Goal: Information Seeking & Learning: Check status

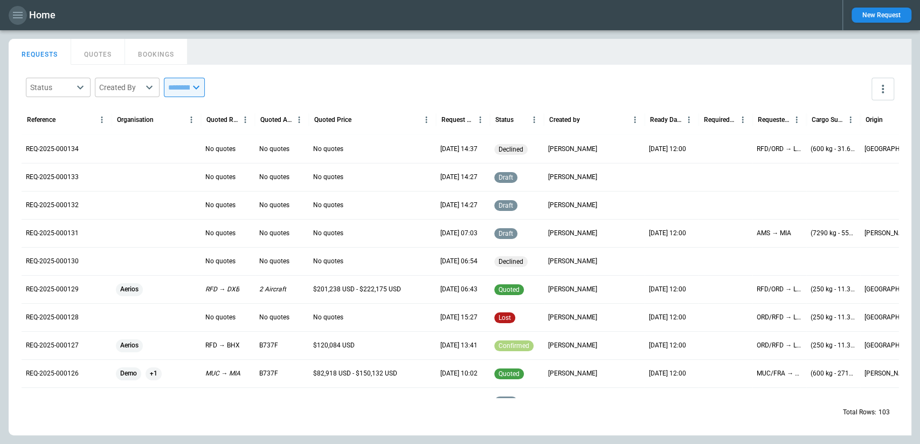
click at [12, 14] on icon "button" at bounding box center [17, 15] width 13 height 13
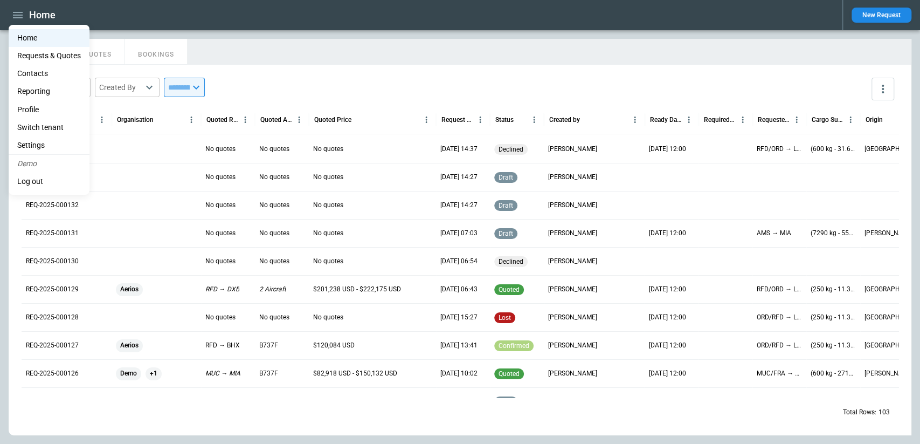
click at [44, 92] on li "Reporting" at bounding box center [49, 91] width 81 height 18
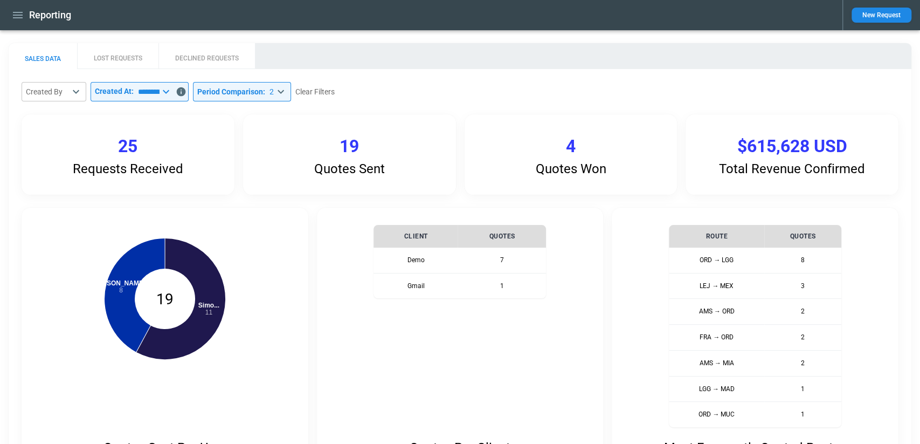
click at [27, 15] on div "Reporting" at bounding box center [421, 15] width 825 height 19
click at [18, 20] on icon "button" at bounding box center [17, 15] width 13 height 13
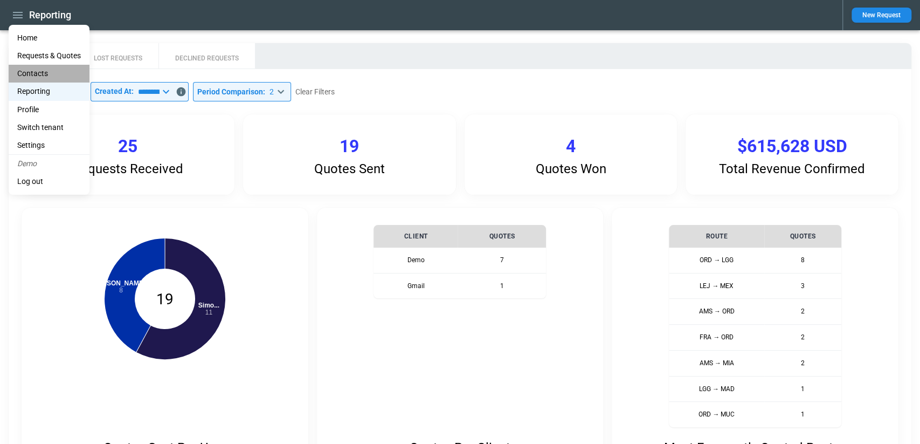
click at [47, 74] on li "Contacts" at bounding box center [49, 74] width 81 height 18
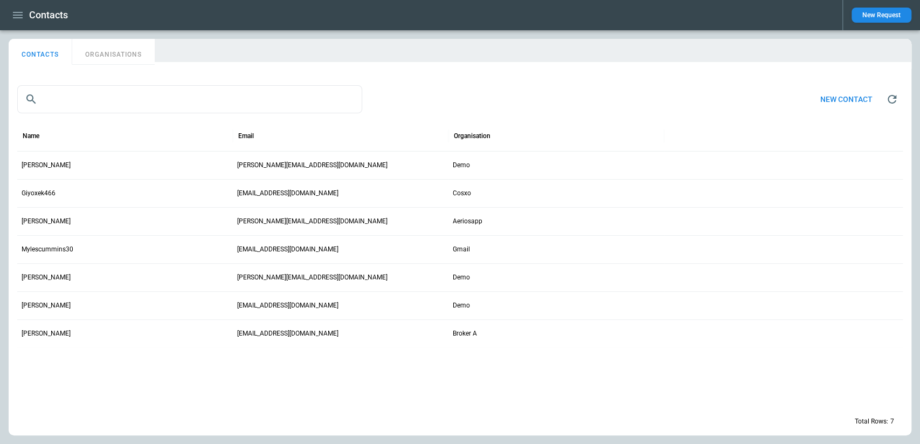
click at [13, 14] on icon "button" at bounding box center [17, 15] width 13 height 13
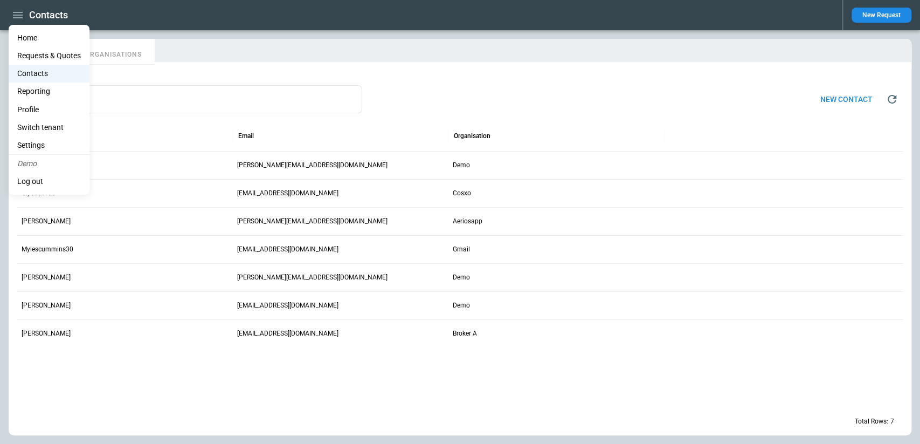
click at [233, 74] on div at bounding box center [460, 222] width 920 height 444
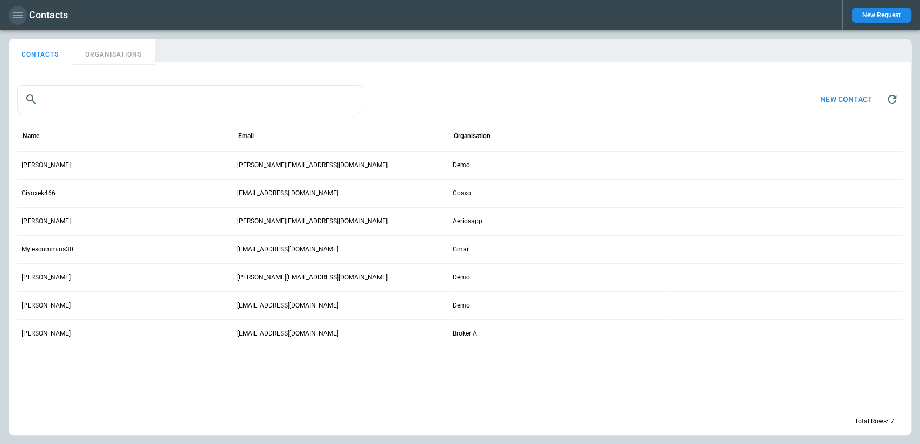
click at [14, 18] on icon "button" at bounding box center [18, 15] width 10 height 6
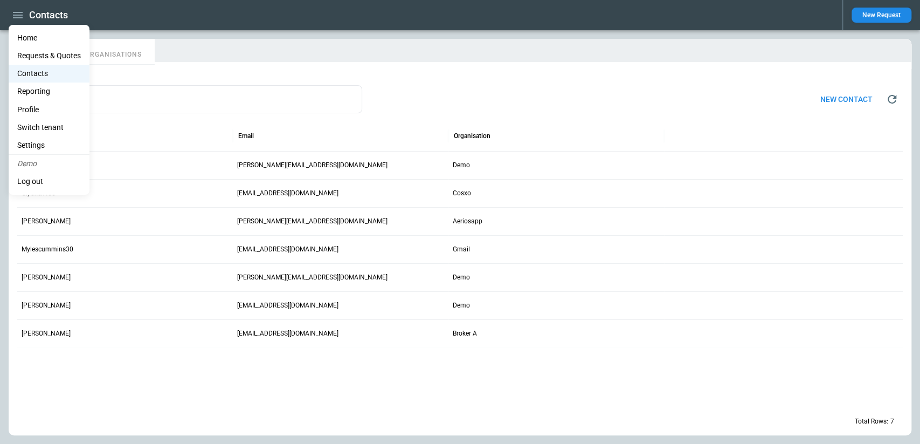
click at [40, 35] on li "Home" at bounding box center [49, 38] width 81 height 18
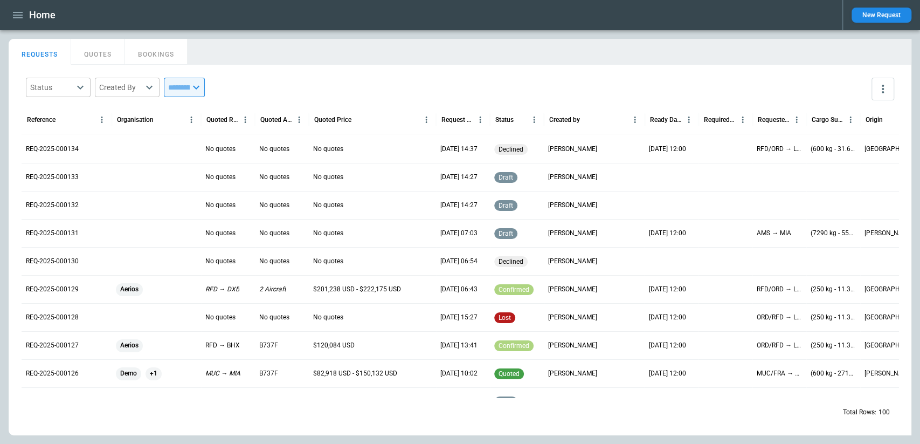
click at [321, 75] on div "Status ​ Created By ​ ​" at bounding box center [460, 88] width 877 height 31
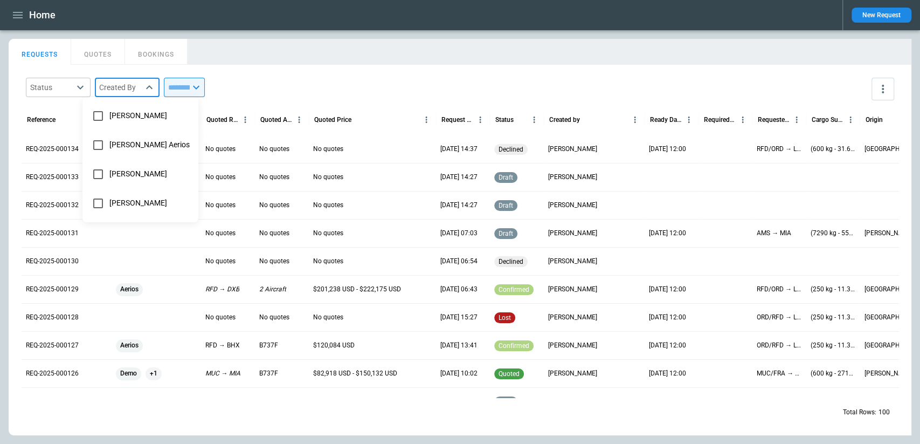
click at [139, 80] on body "Home New Request FindBorderBarSize REQUESTS QUOTES BOOKINGS Status ​ Created By…" at bounding box center [460, 222] width 920 height 444
type input "**********"
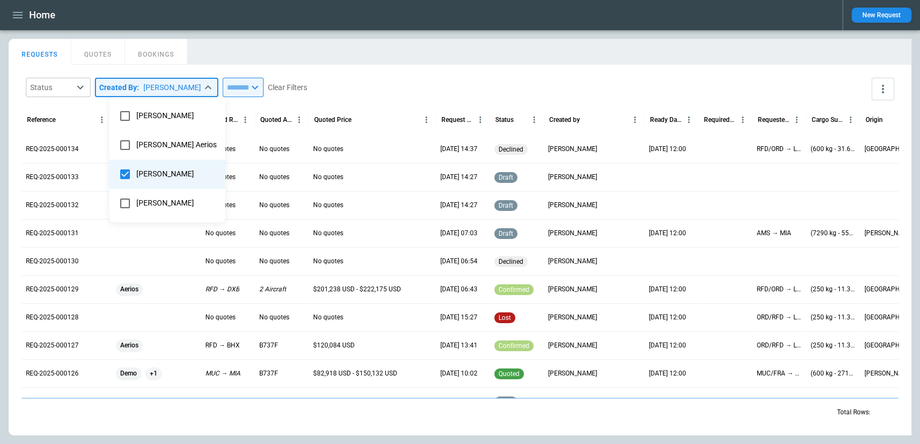
click at [256, 81] on div at bounding box center [460, 222] width 920 height 444
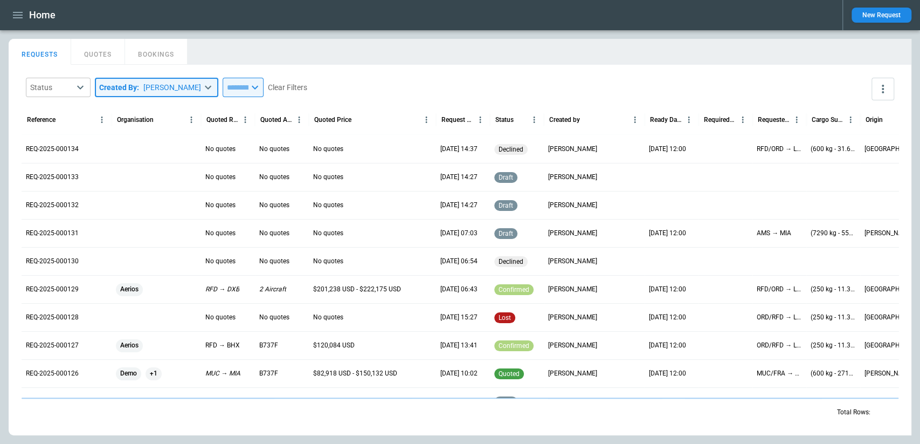
click at [336, 81] on div "**********" at bounding box center [460, 88] width 877 height 31
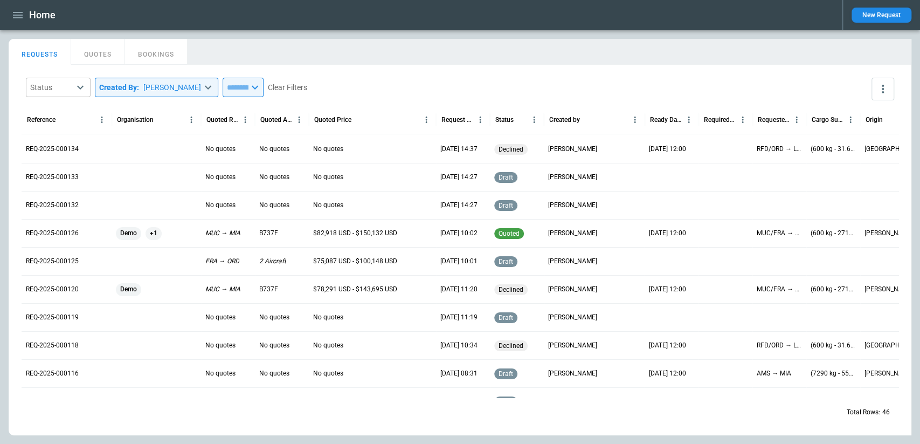
click at [100, 63] on button "QUOTES" at bounding box center [98, 52] width 54 height 26
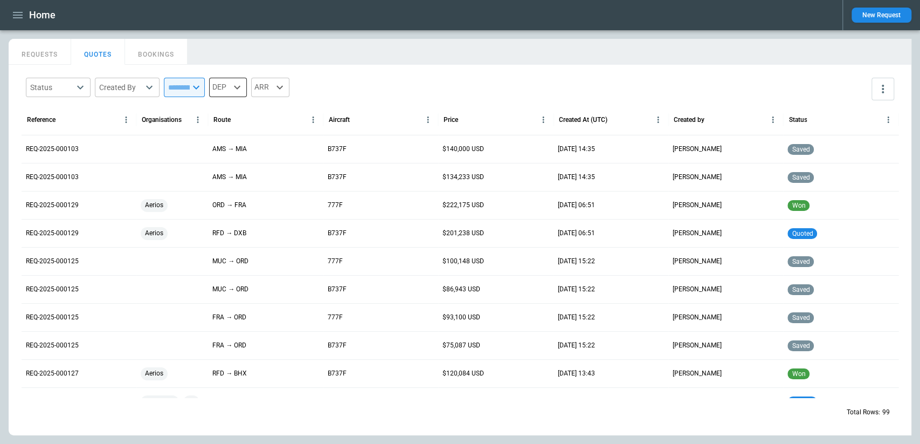
click at [244, 86] on icon at bounding box center [237, 87] width 13 height 13
type input "***"
type input "**********"
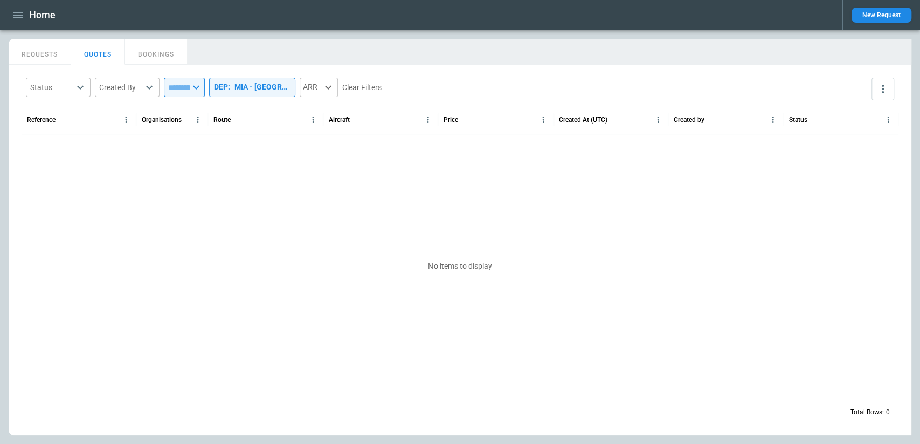
click at [262, 90] on div "MIA - Miami International Airport" at bounding box center [263, 86] width 56 height 9
click at [336, 87] on div at bounding box center [460, 222] width 920 height 444
click at [336, 87] on div "ARR" at bounding box center [319, 87] width 38 height 19
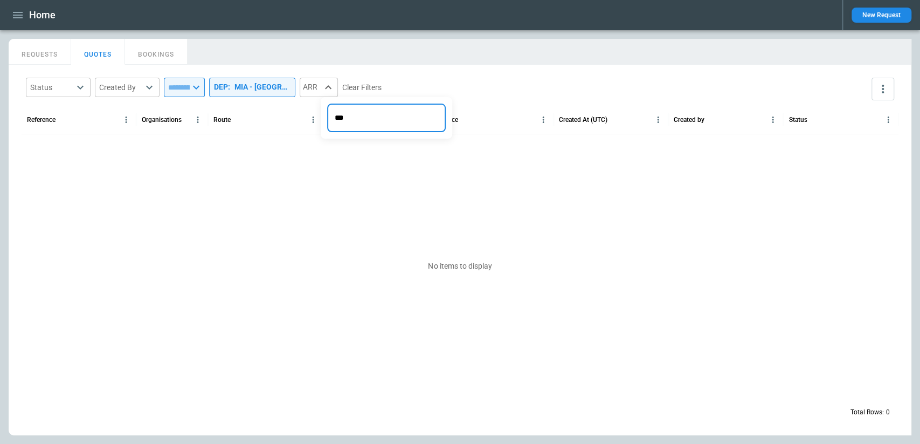
type input "***"
type input "**********"
click at [291, 86] on div "MIA - Miami International Airport" at bounding box center [263, 86] width 56 height 9
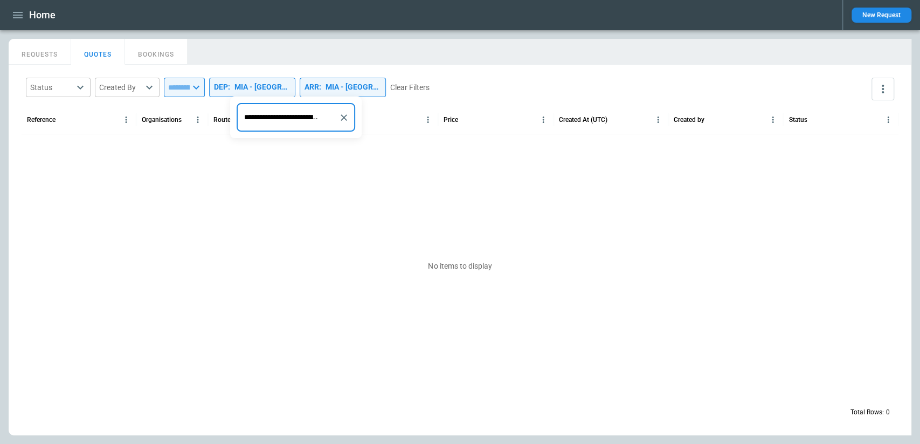
scroll to position [0, 36]
click at [347, 120] on icon "Clear" at bounding box center [344, 117] width 11 height 11
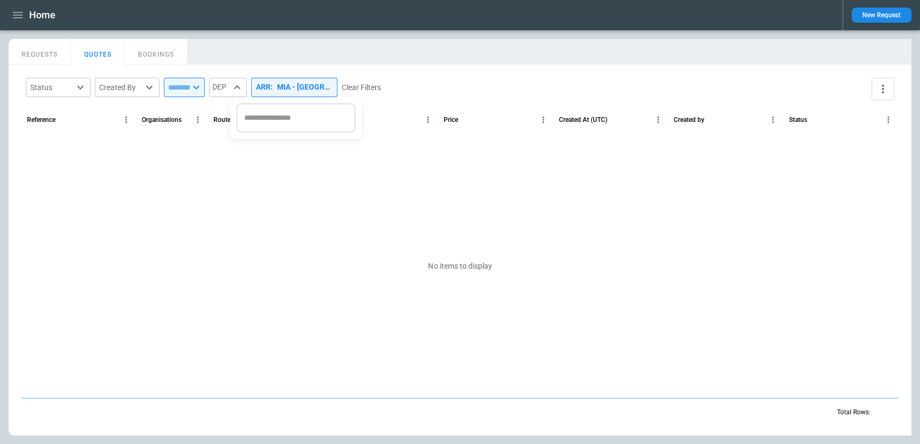
click at [418, 87] on div at bounding box center [460, 222] width 920 height 444
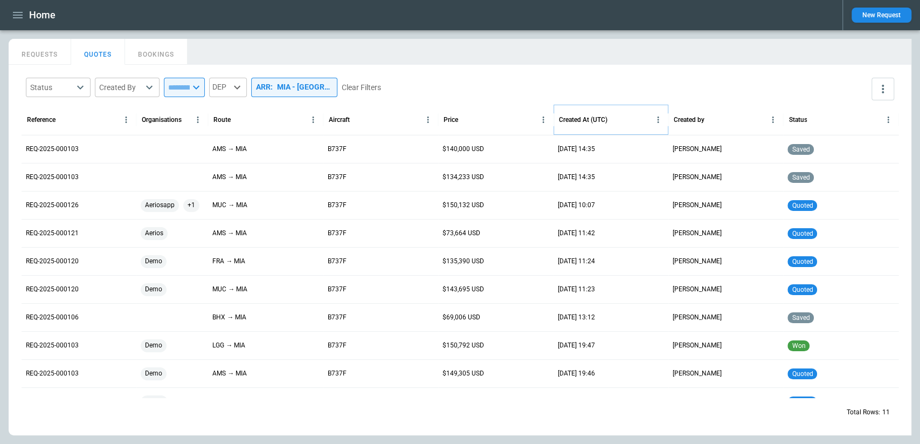
click at [658, 120] on icon "Created At (UTC) column menu" at bounding box center [658, 120] width 10 height 10
click at [649, 90] on div "Status ​ Created By ​ ​ DEP ARR : MIA - Miami International Airport Clear Filte…" at bounding box center [460, 88] width 877 height 31
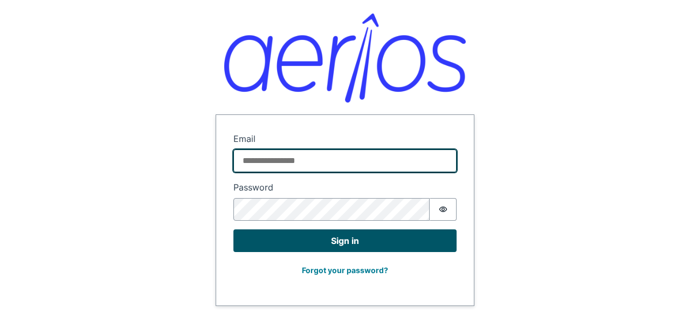
type input "**********"
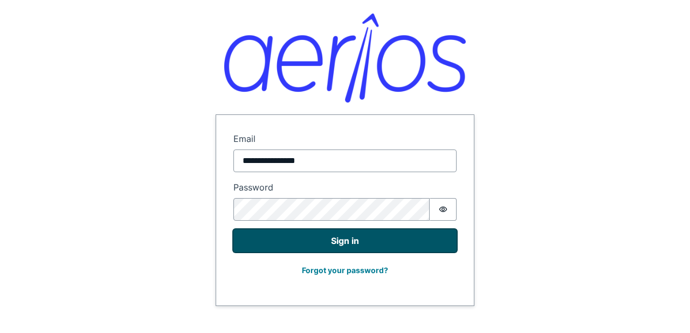
click at [363, 238] on button "Sign in" at bounding box center [344, 240] width 223 height 23
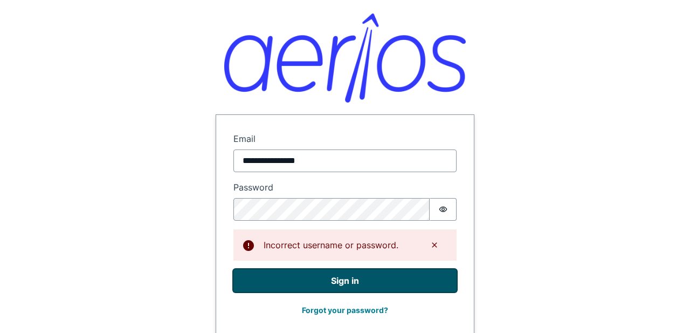
click at [263, 280] on button "Sign in" at bounding box center [344, 280] width 223 height 23
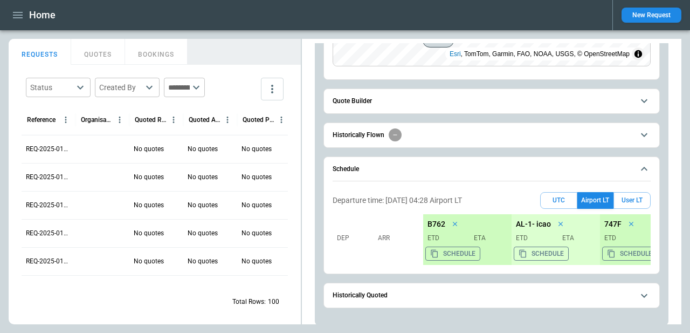
scroll to position [204, 0]
click at [424, 138] on span "Historically Flown" at bounding box center [483, 135] width 301 height 13
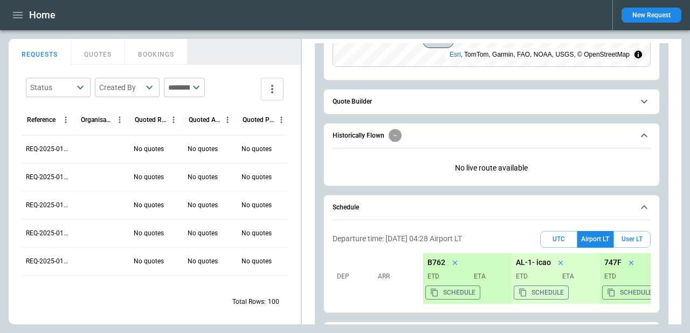
click at [111, 143] on div at bounding box center [102, 149] width 54 height 28
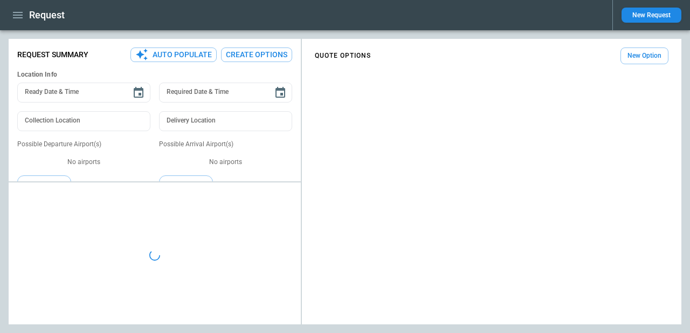
type textarea "*"
type input "**********"
type input "********"
type textarea "*"
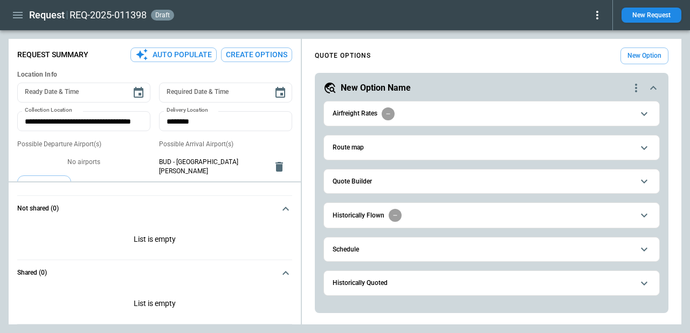
click at [383, 217] on h6 "Historically Flown" at bounding box center [359, 215] width 52 height 7
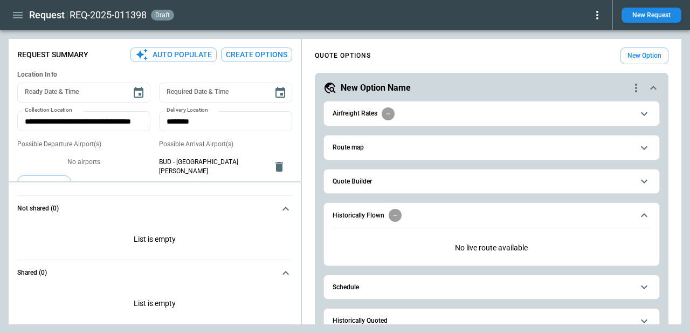
click at [19, 19] on icon "button" at bounding box center [17, 15] width 13 height 13
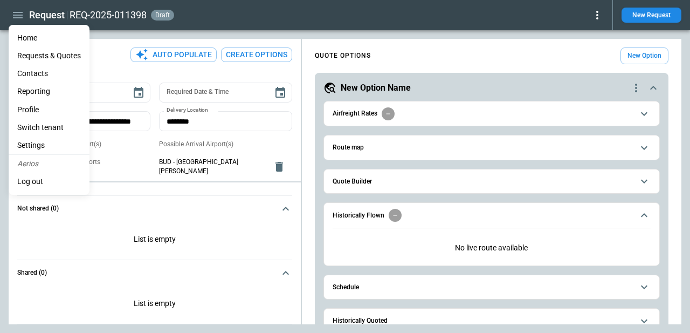
click at [110, 58] on div at bounding box center [345, 166] width 690 height 333
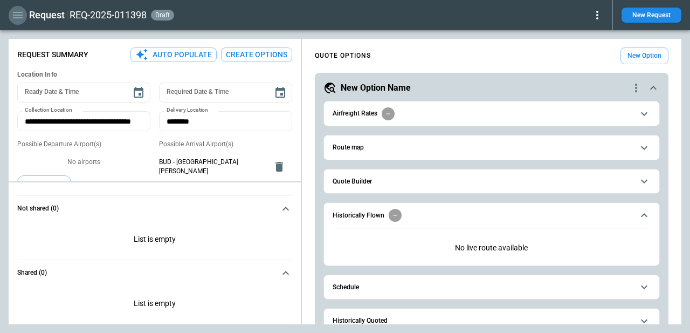
click at [16, 15] on icon "button" at bounding box center [18, 15] width 10 height 6
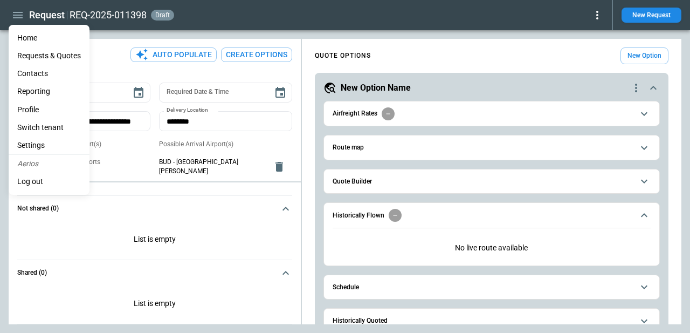
click at [54, 55] on Quotes "Requests & Quotes" at bounding box center [49, 56] width 81 height 18
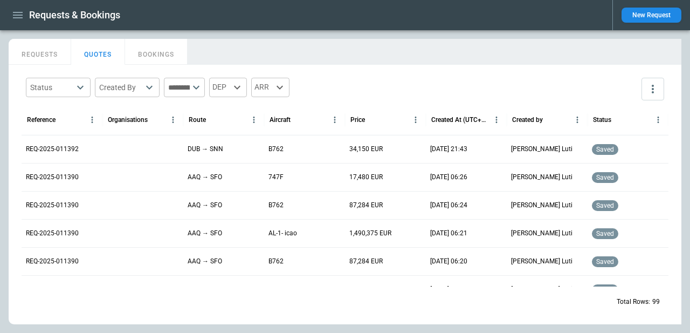
click at [44, 49] on button "REQUESTS" at bounding box center [40, 52] width 63 height 26
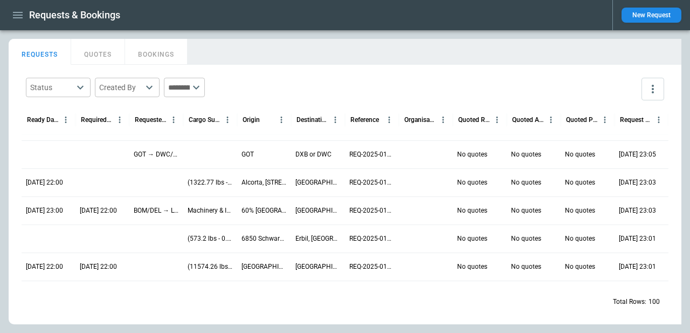
scroll to position [19, 0]
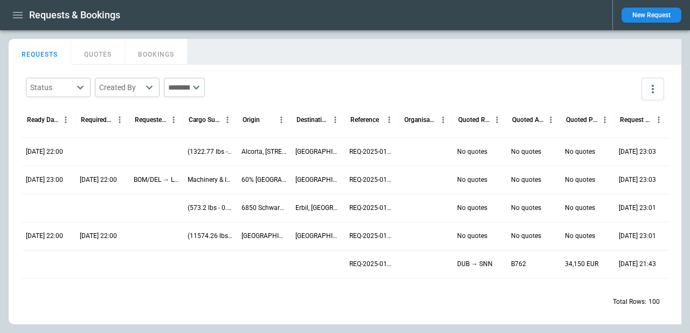
scroll to position [79, 0]
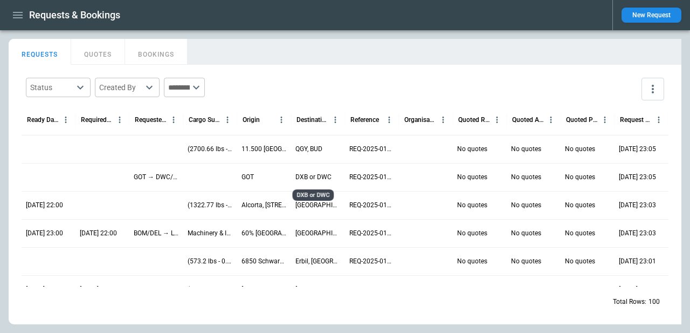
click at [320, 178] on p "DXB or DWC" at bounding box center [313, 177] width 36 height 9
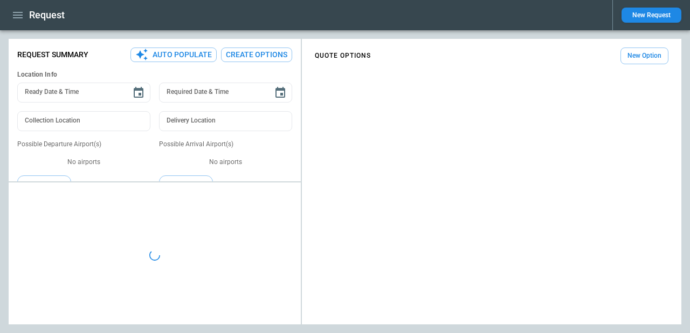
type textarea "*"
type input "***"
type input "**********"
type textarea "*"
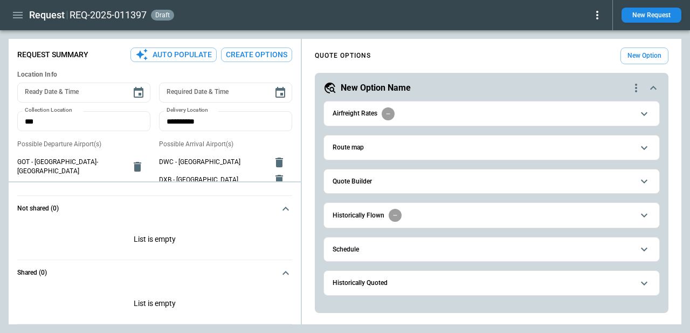
click at [452, 212] on span "Historically Flown" at bounding box center [483, 215] width 301 height 13
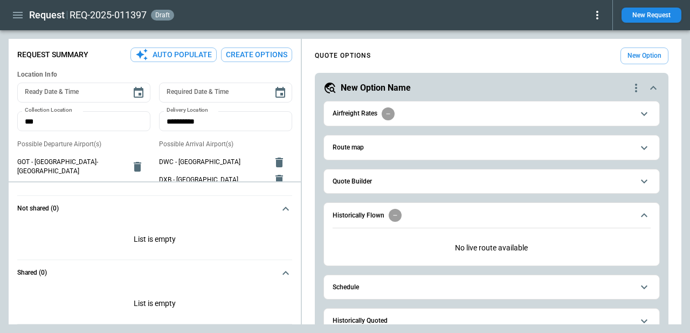
click at [23, 13] on icon "button" at bounding box center [17, 15] width 13 height 13
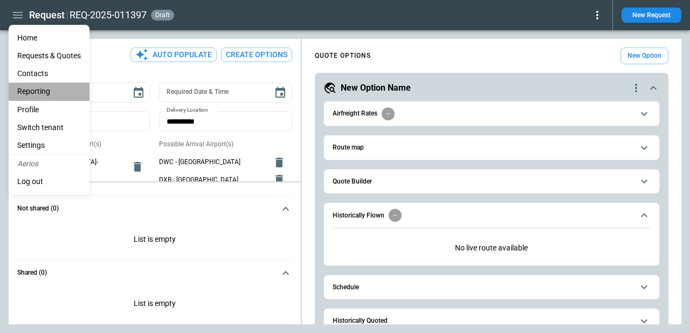
click at [48, 93] on li "Reporting" at bounding box center [49, 91] width 81 height 18
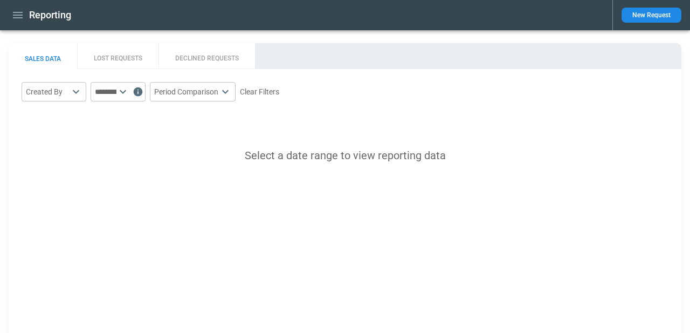
click at [186, 65] on button "DECLINED REQUESTS" at bounding box center [207, 56] width 97 height 26
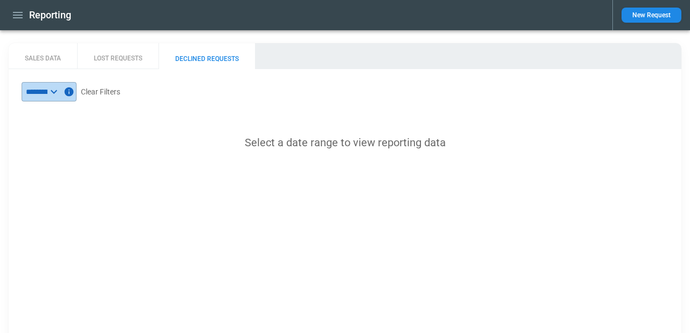
click at [60, 98] on icon at bounding box center [53, 91] width 13 height 13
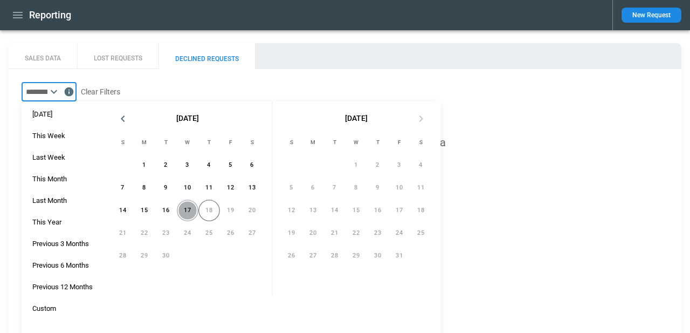
click at [185, 208] on button "17" at bounding box center [188, 210] width 22 height 22
click at [50, 222] on span "This Year" at bounding box center [46, 222] width 41 height 9
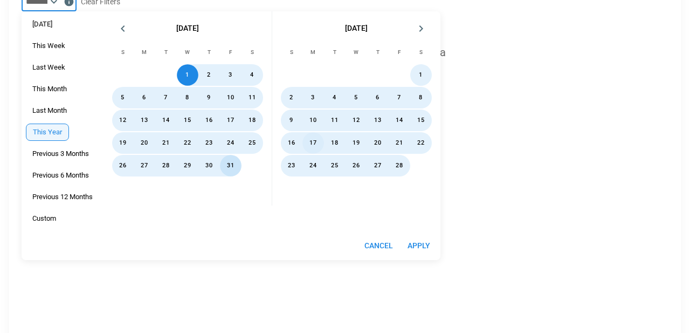
scroll to position [101, 0]
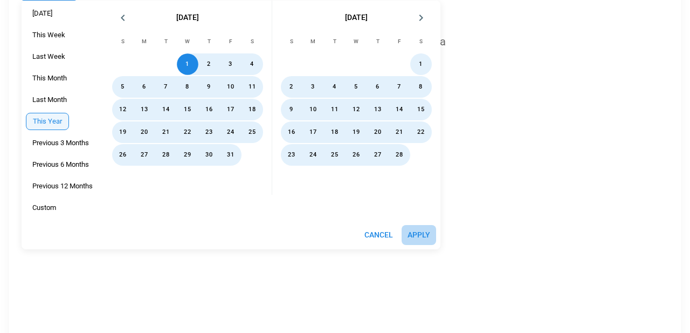
click at [424, 233] on button "Apply" at bounding box center [419, 235] width 35 height 20
type input "*********"
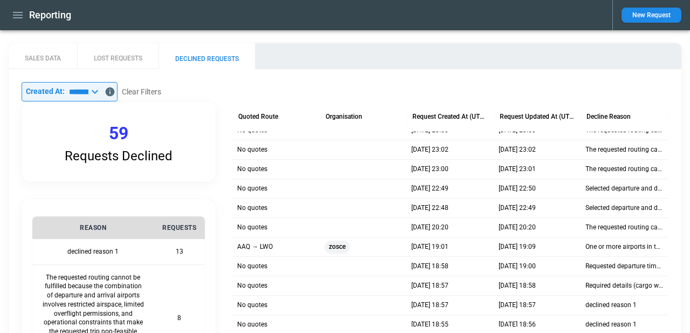
scroll to position [77, 0]
click at [130, 60] on button "LOST REQUESTS" at bounding box center [117, 56] width 81 height 26
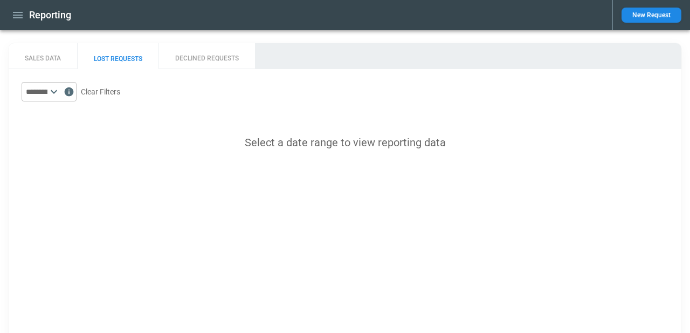
click at [70, 79] on div "​ Clear Filters Select a date range to view reporting data" at bounding box center [345, 115] width 673 height 93
click at [47, 94] on input "text" at bounding box center [35, 91] width 26 height 19
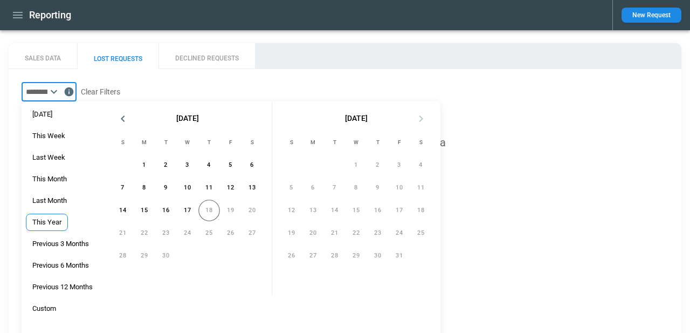
click at [55, 222] on span "This Year" at bounding box center [46, 222] width 41 height 9
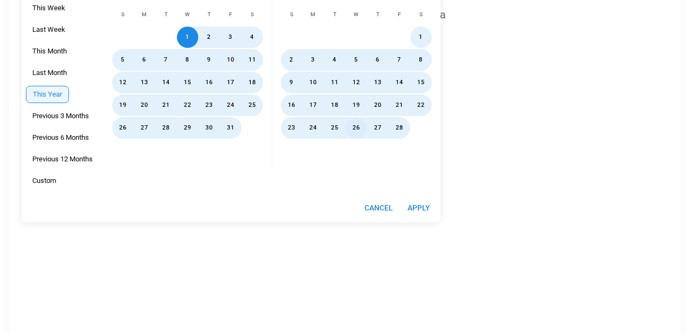
scroll to position [128, 0]
click at [423, 198] on button "Apply" at bounding box center [419, 207] width 35 height 20
type input "*********"
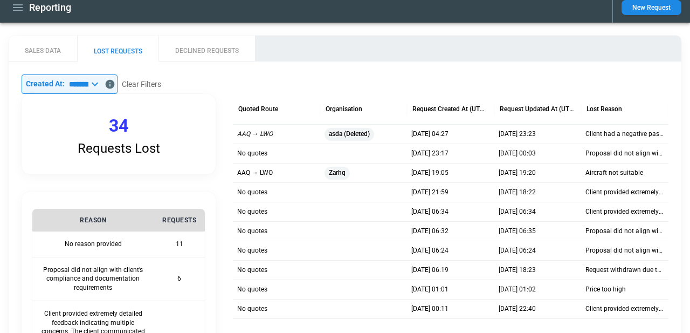
scroll to position [0, 0]
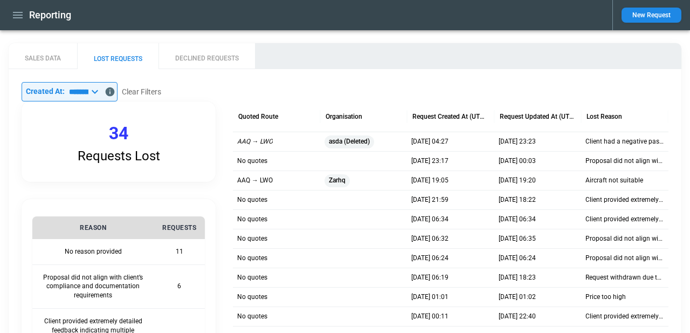
click at [43, 54] on button "SALES DATA" at bounding box center [43, 56] width 68 height 26
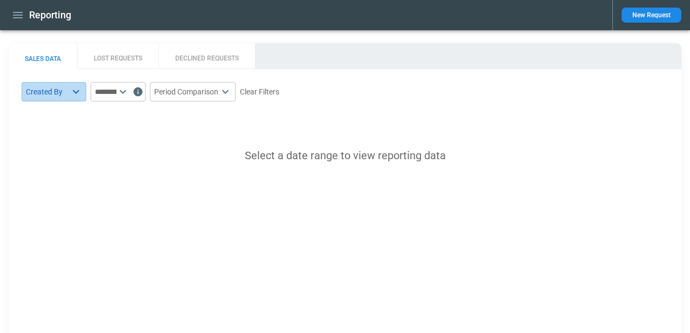
click at [77, 91] on body "Reporting New Request SALES DATA LOST REQUESTS DECLINED REQUESTS Created By ​ ​…" at bounding box center [345, 166] width 690 height 333
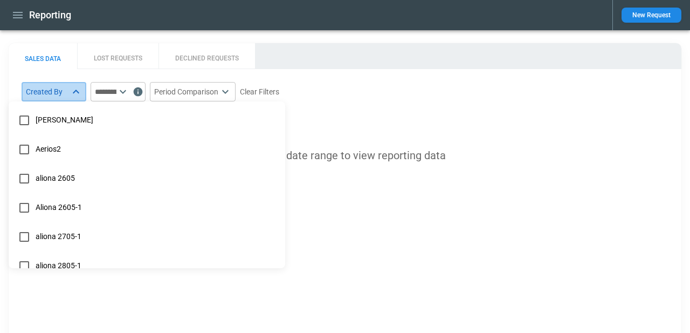
click at [77, 91] on div at bounding box center [345, 166] width 690 height 333
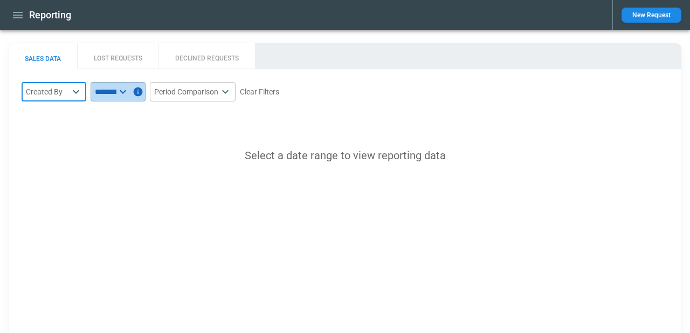
click at [116, 87] on input "text" at bounding box center [104, 91] width 26 height 19
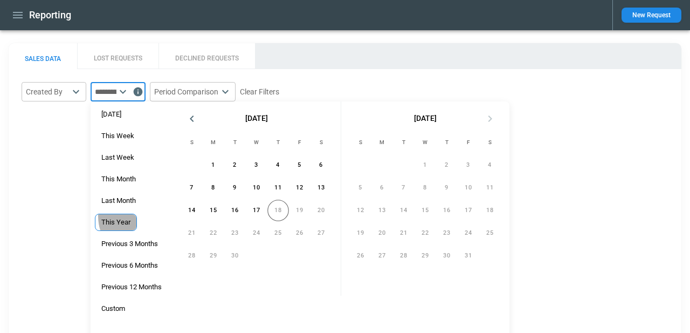
click at [135, 216] on div "This Year" at bounding box center [116, 222] width 42 height 17
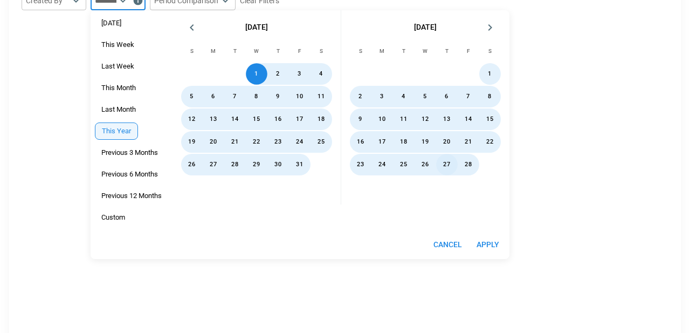
scroll to position [113, 0]
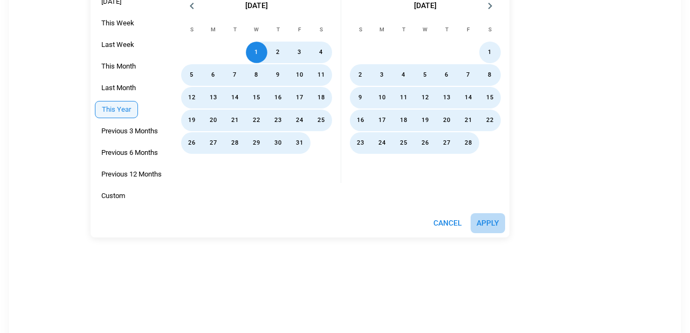
click at [484, 223] on button "Apply" at bounding box center [488, 223] width 35 height 20
type input "*********"
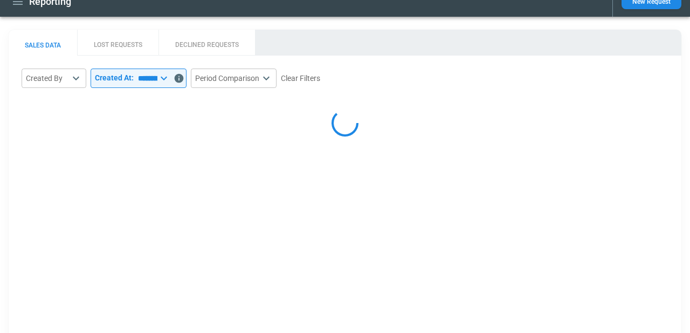
scroll to position [11, 0]
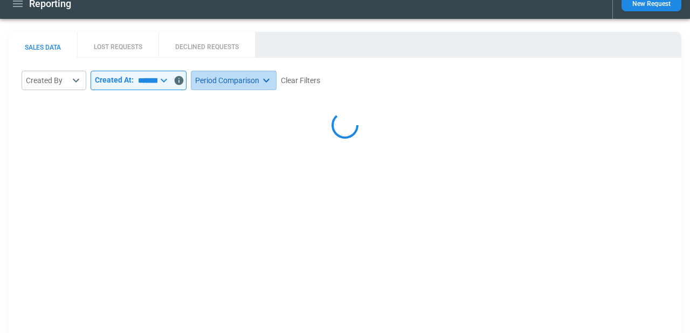
click at [263, 82] on body "Reporting New Request SALES DATA LOST REQUESTS DECLINED REQUESTS Created By ​ ​…" at bounding box center [345, 155] width 690 height 333
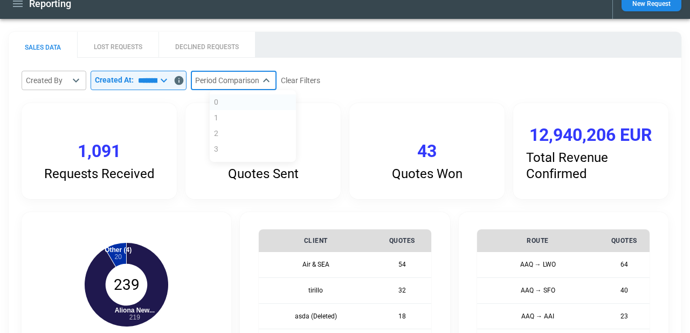
click at [383, 82] on div at bounding box center [345, 166] width 690 height 333
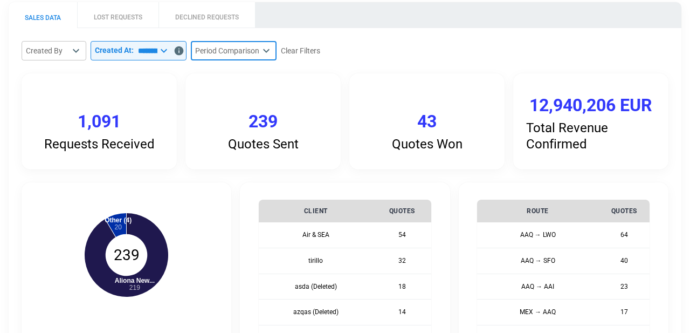
scroll to position [65, 0]
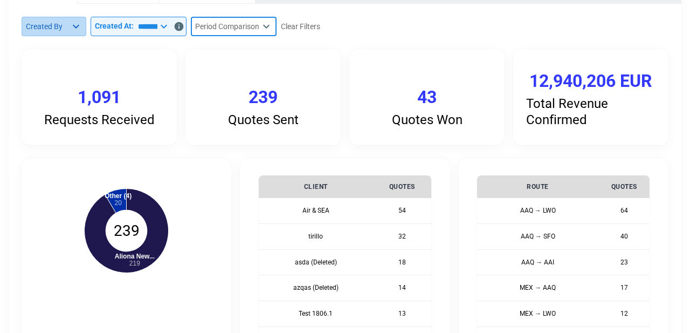
click at [56, 26] on body "Reporting New Request SALES DATA LOST REQUESTS DECLINED REQUESTS Created By ​ ​…" at bounding box center [345, 101] width 690 height 333
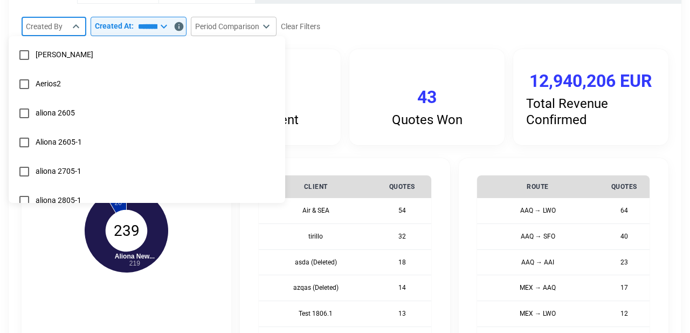
click at [474, 28] on div at bounding box center [345, 166] width 690 height 333
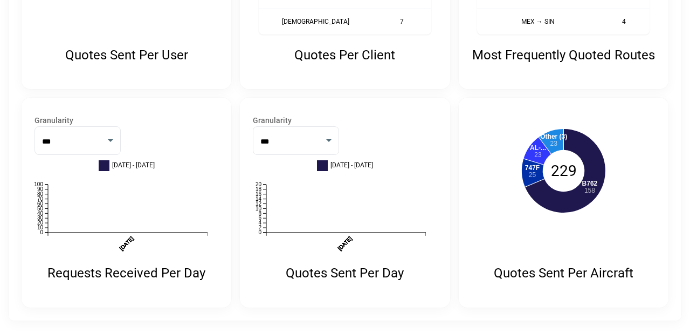
scroll to position [0, 0]
